Goal: Information Seeking & Learning: Learn about a topic

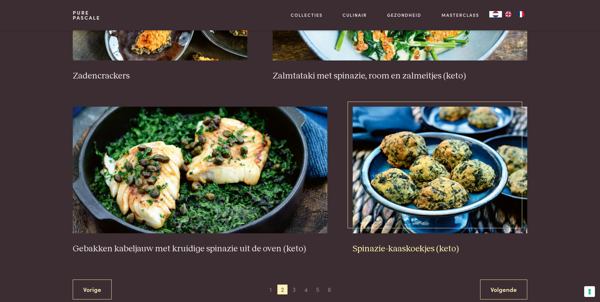
scroll to position [1093, 0]
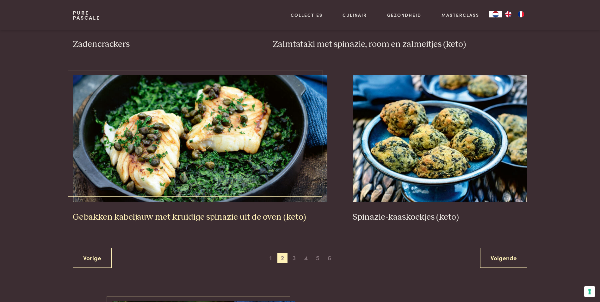
click at [214, 157] on img at bounding box center [200, 138] width 254 height 126
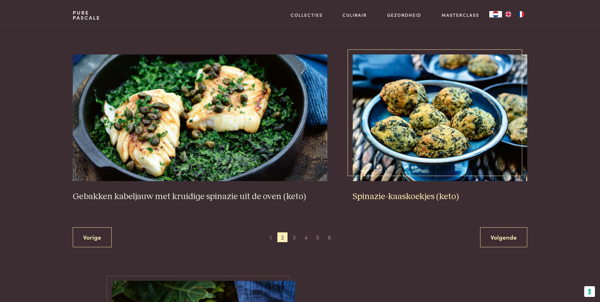
scroll to position [1125, 0]
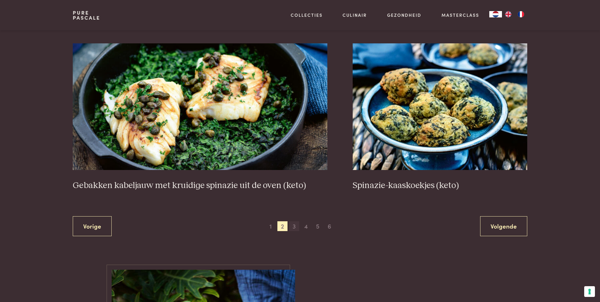
click at [292, 226] on span "3" at bounding box center [294, 226] width 10 height 10
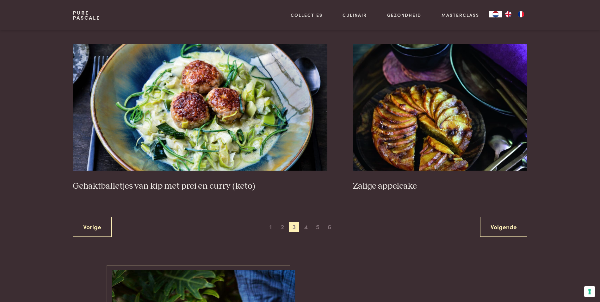
scroll to position [1157, 0]
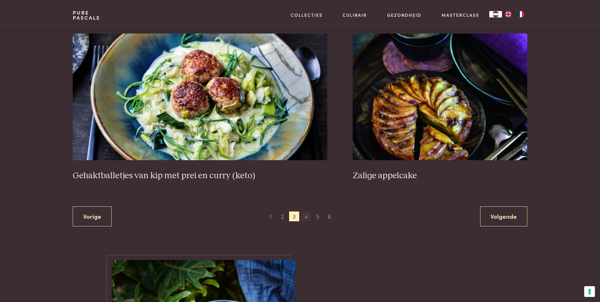
click at [307, 215] on span "4" at bounding box center [306, 216] width 10 height 10
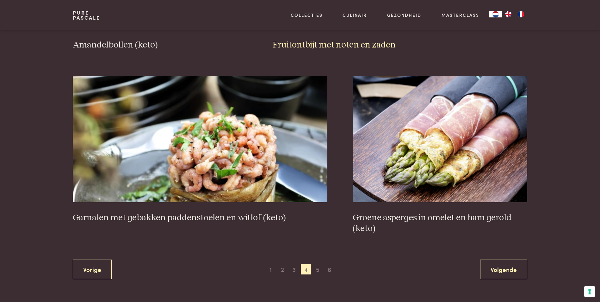
scroll to position [1093, 0]
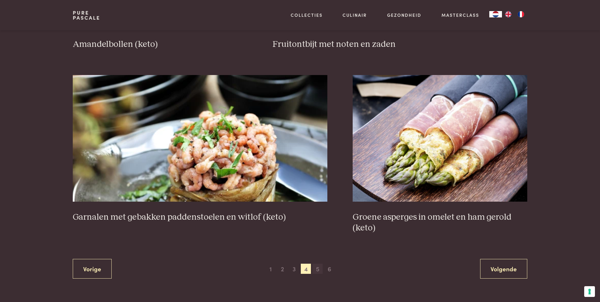
click at [318, 269] on span "5" at bounding box center [317, 268] width 10 height 10
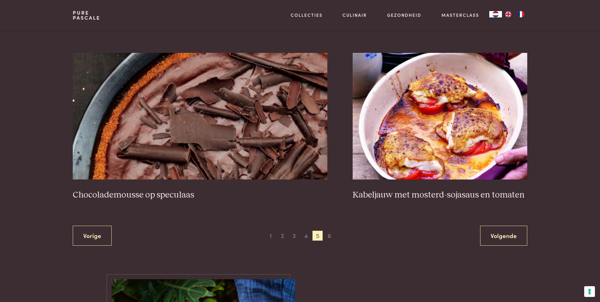
scroll to position [1125, 0]
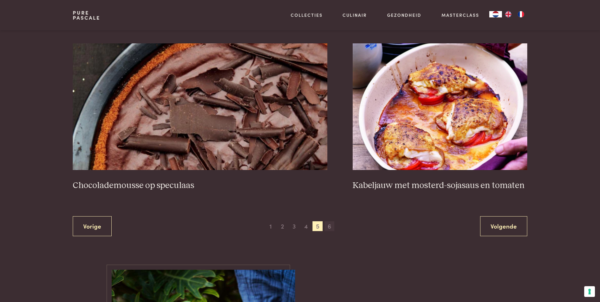
click at [331, 225] on span "6" at bounding box center [329, 226] width 10 height 10
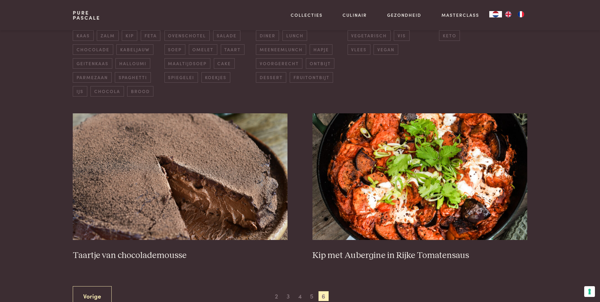
scroll to position [177, 0]
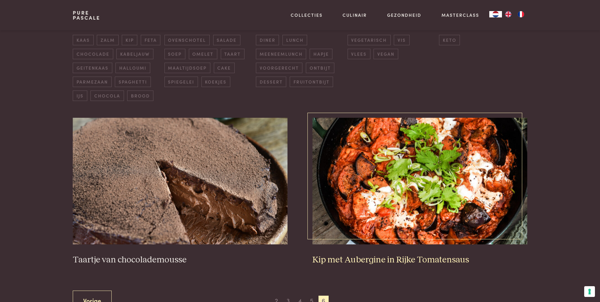
click at [392, 192] on img at bounding box center [419, 181] width 214 height 126
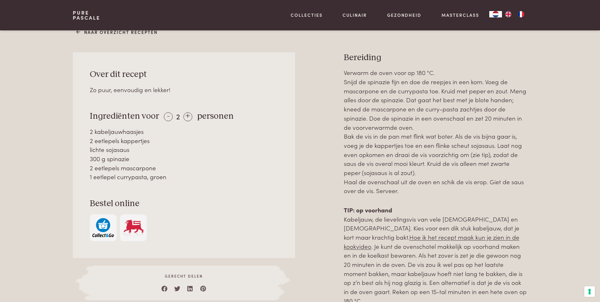
scroll to position [285, 0]
